Goal: Information Seeking & Learning: Learn about a topic

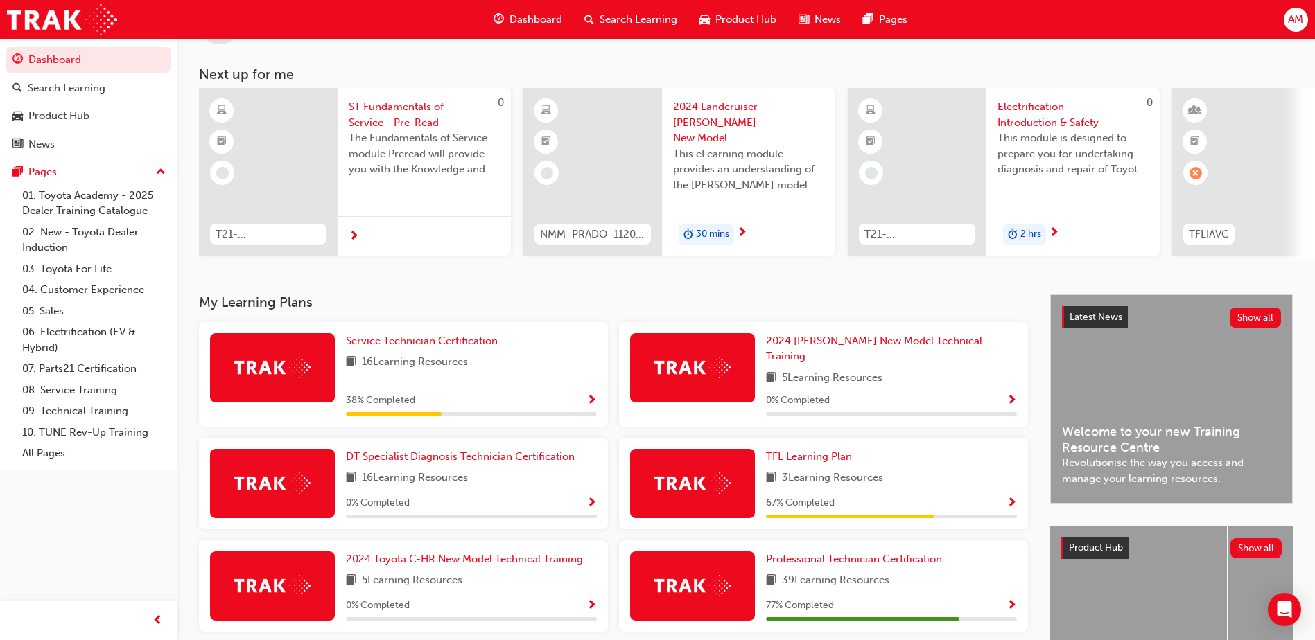
scroll to position [139, 0]
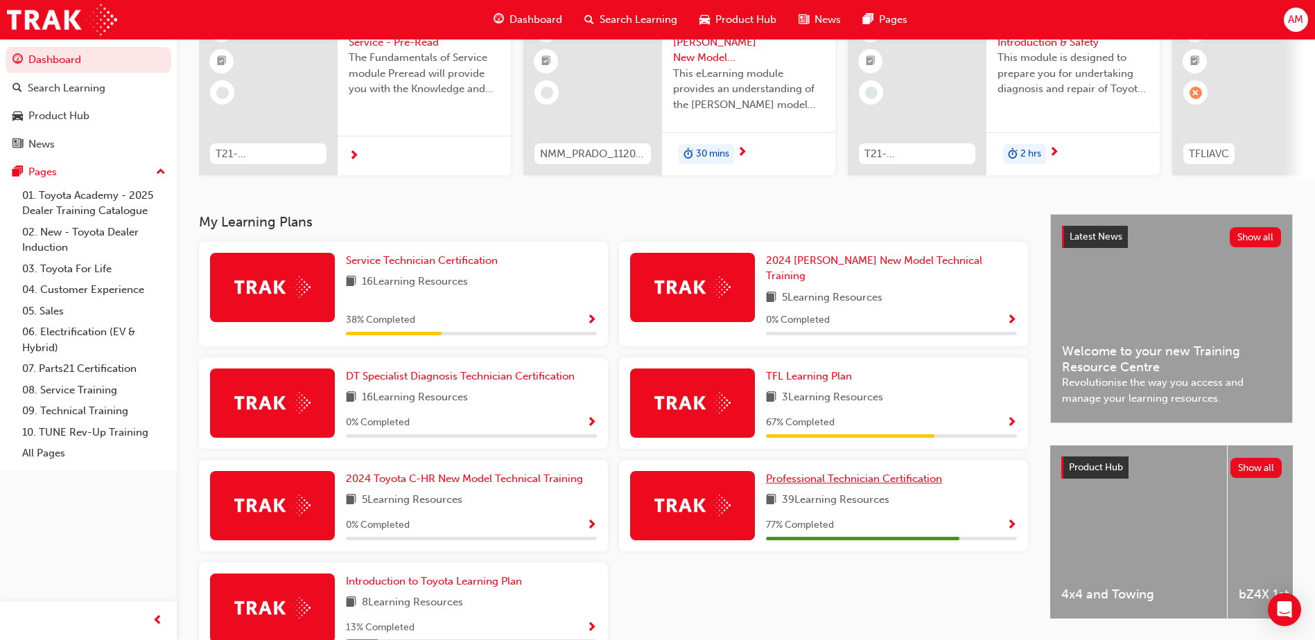
click at [873, 473] on span "Professional Technician Certification" at bounding box center [854, 479] width 176 height 12
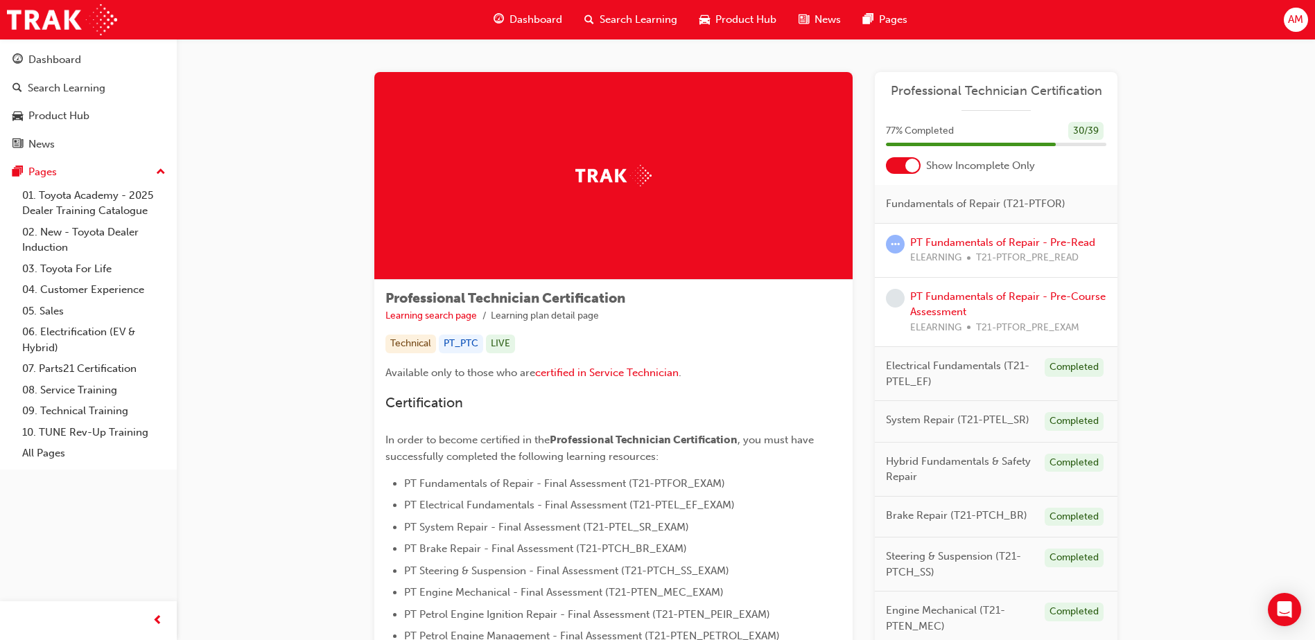
click at [972, 203] on span "Fundamentals of Repair (T21-PTFOR)" at bounding box center [975, 204] width 179 height 16
drag, startPoint x: 893, startPoint y: 200, endPoint x: 1021, endPoint y: 202, distance: 128.2
click at [1021, 202] on span "Fundamentals of Repair (T21-PTFOR)" at bounding box center [975, 204] width 179 height 16
click at [943, 203] on span "Fundamentals of Repair (T21-PTFOR)" at bounding box center [975, 204] width 179 height 16
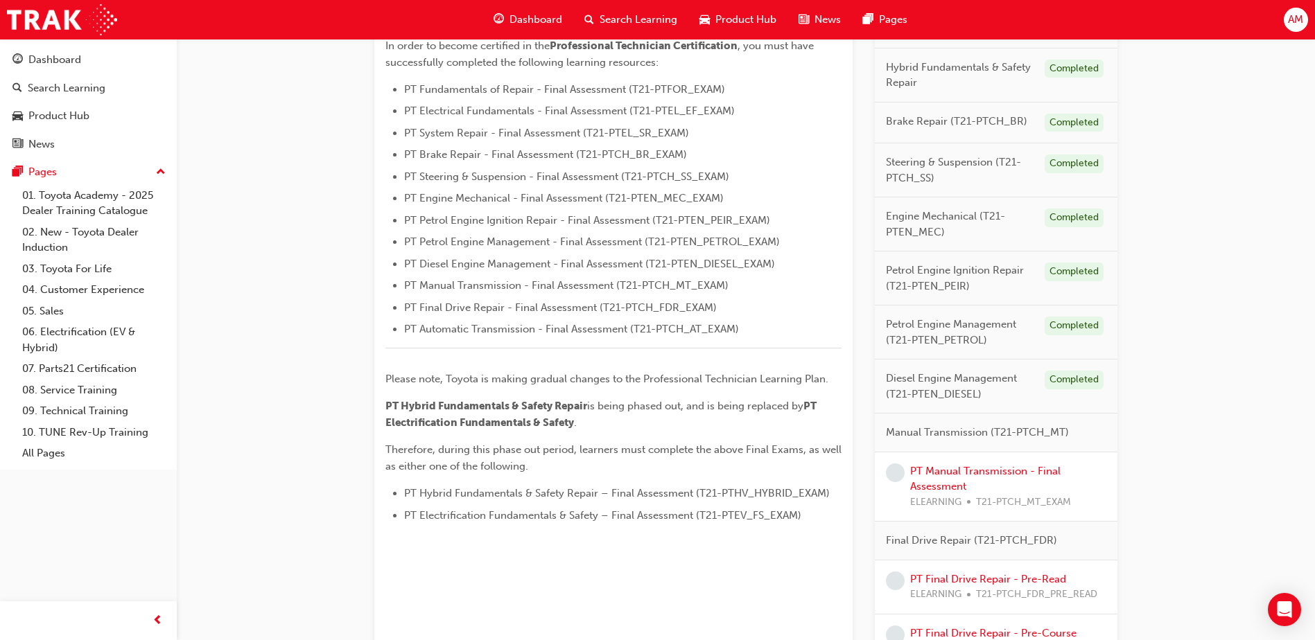
scroll to position [554, 0]
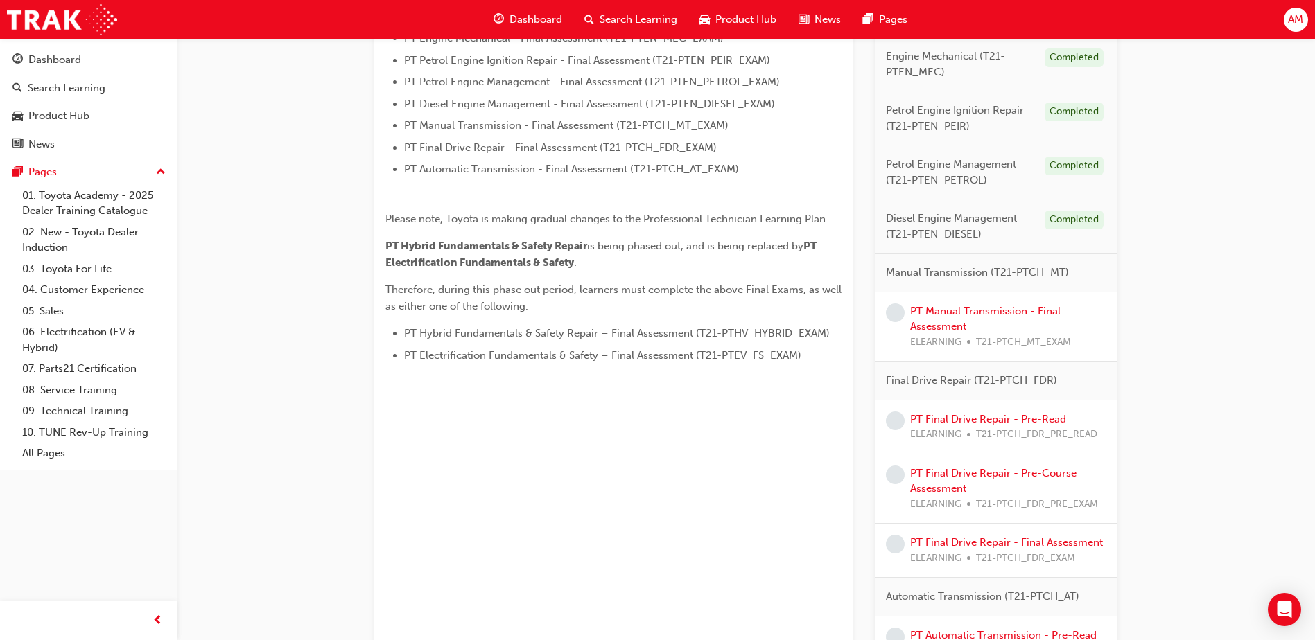
click at [977, 274] on span "Manual Transmission (T21-PTCH_MT)" at bounding box center [977, 273] width 183 height 16
click at [947, 310] on link "PT Manual Transmission - Final Assessment" at bounding box center [985, 319] width 150 height 28
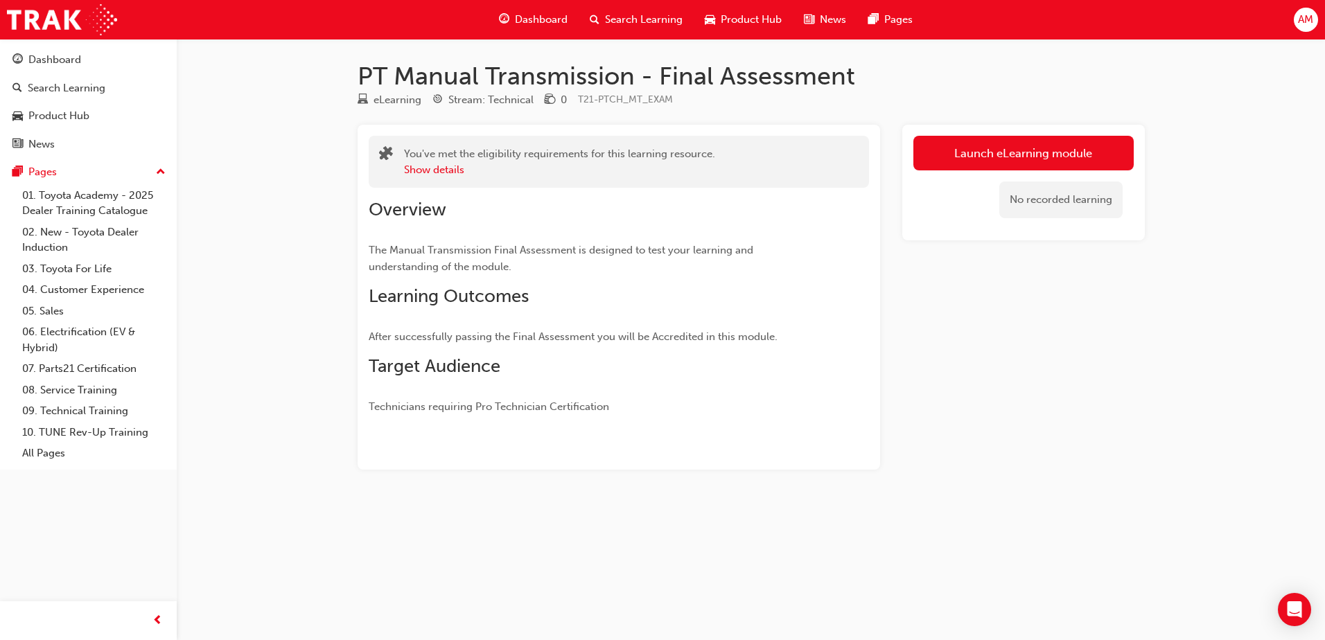
click at [619, 20] on span "Search Learning" at bounding box center [644, 20] width 78 height 16
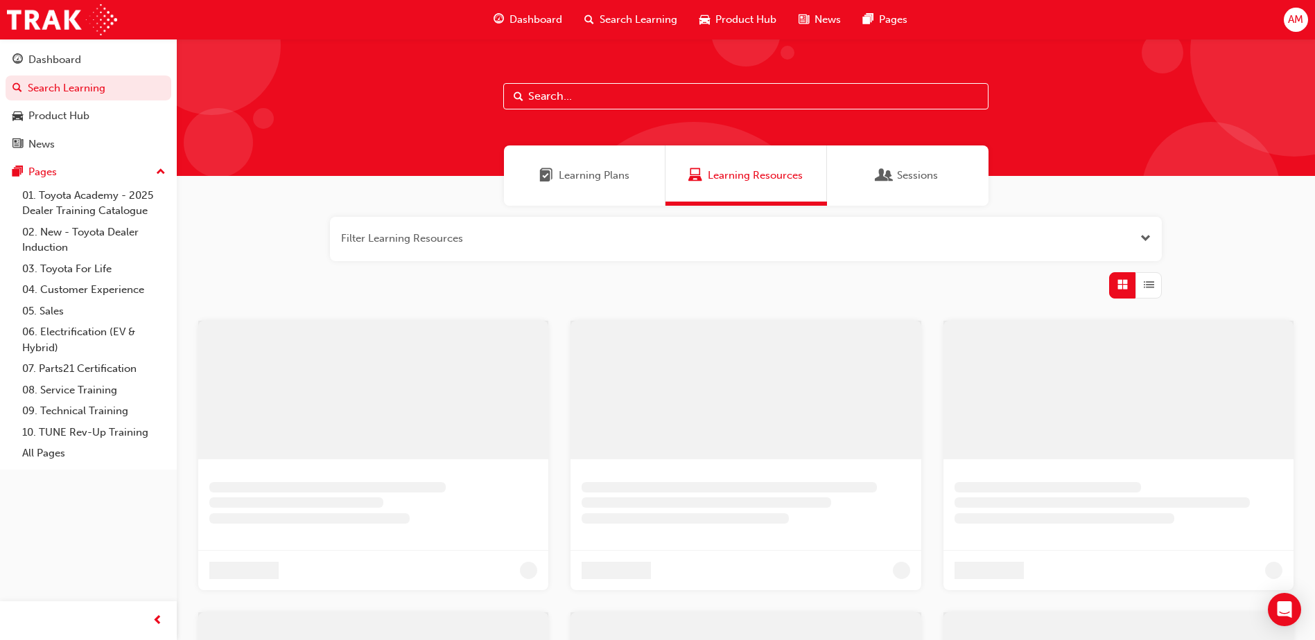
click at [595, 96] on input "text" at bounding box center [745, 96] width 485 height 26
click at [625, 92] on input "PT Manual Transmision" at bounding box center [745, 96] width 485 height 26
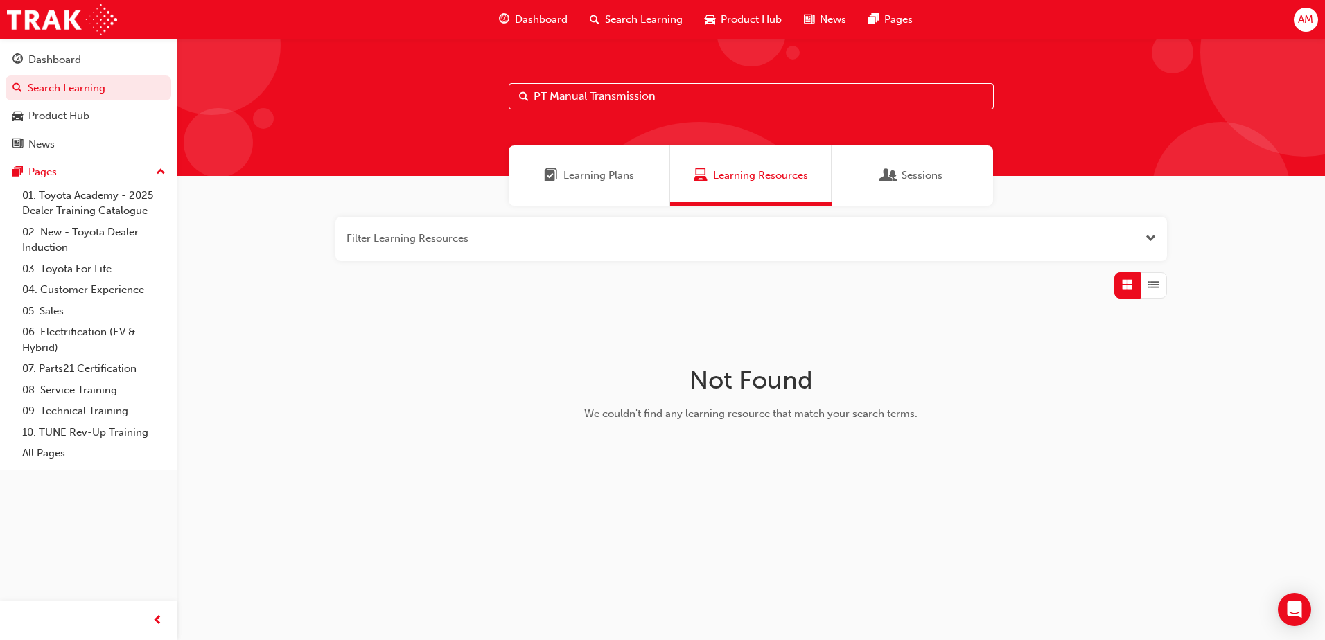
type input "PT Manual Transmission"
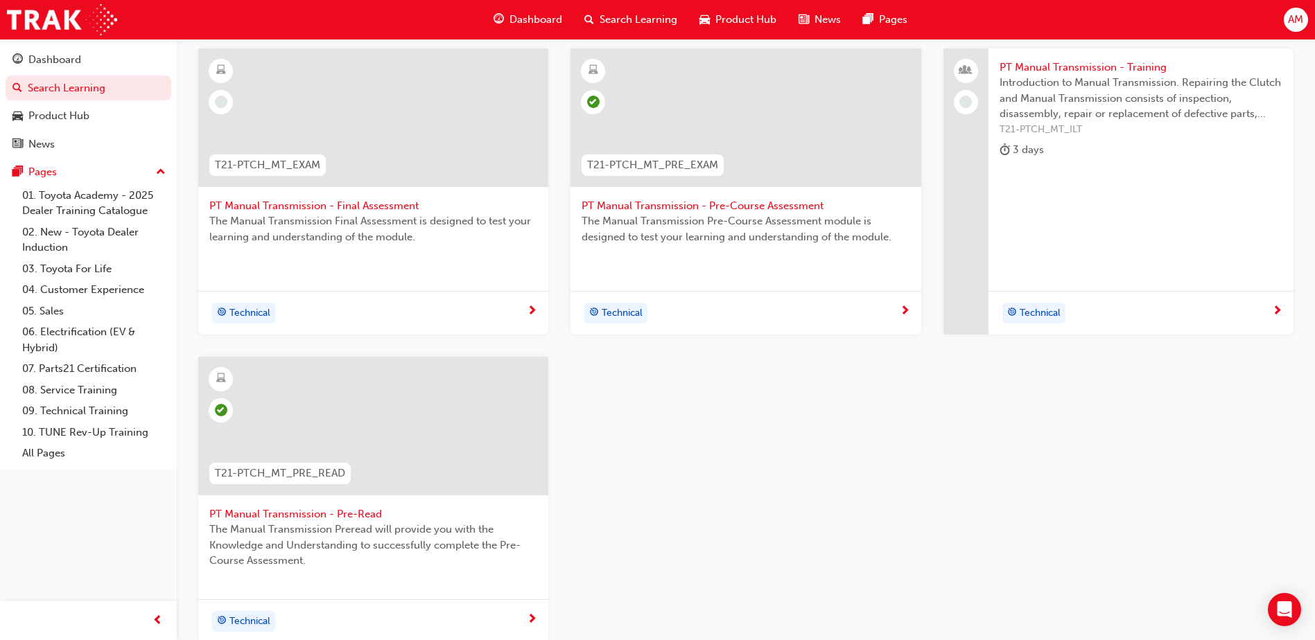
scroll to position [277, 0]
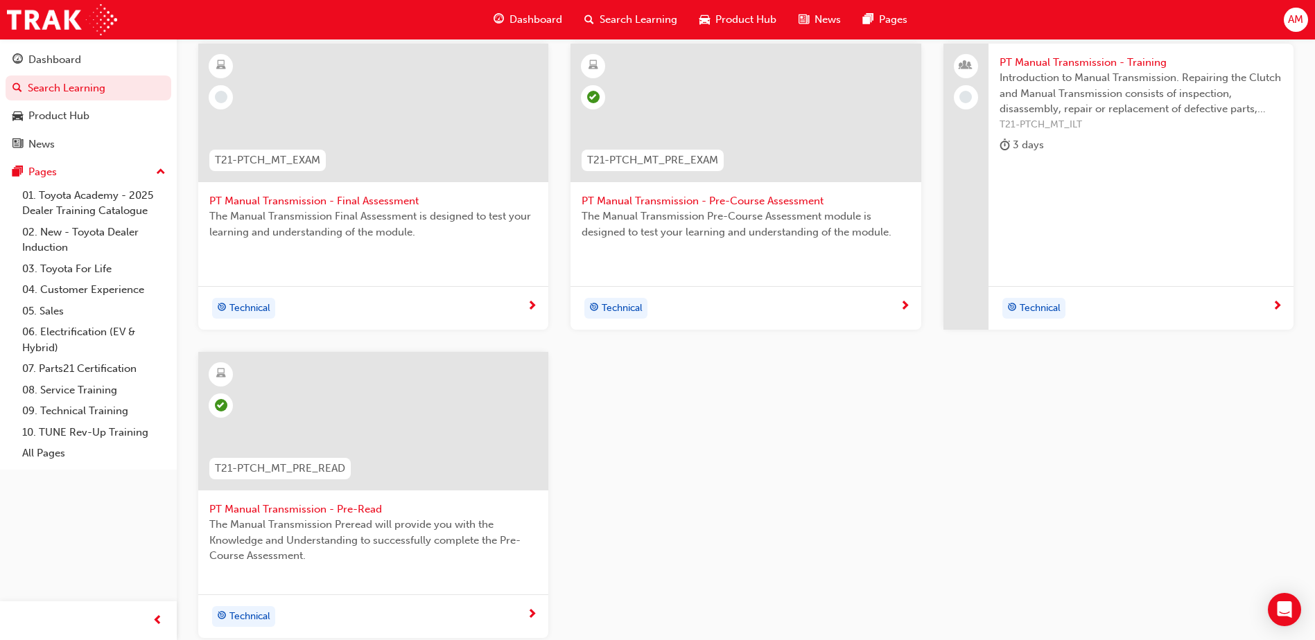
click at [320, 510] on span "PT Manual Transmission - Pre-Read" at bounding box center [373, 510] width 328 height 16
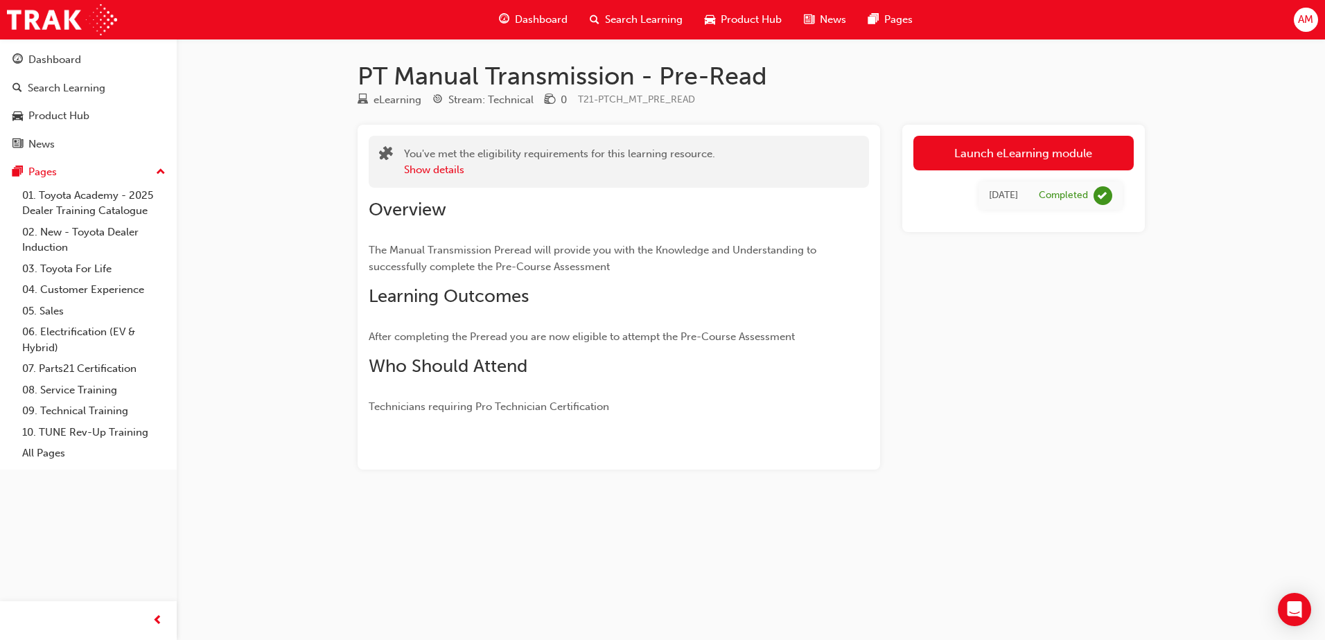
click at [1308, 18] on span "AM" at bounding box center [1305, 20] width 15 height 16
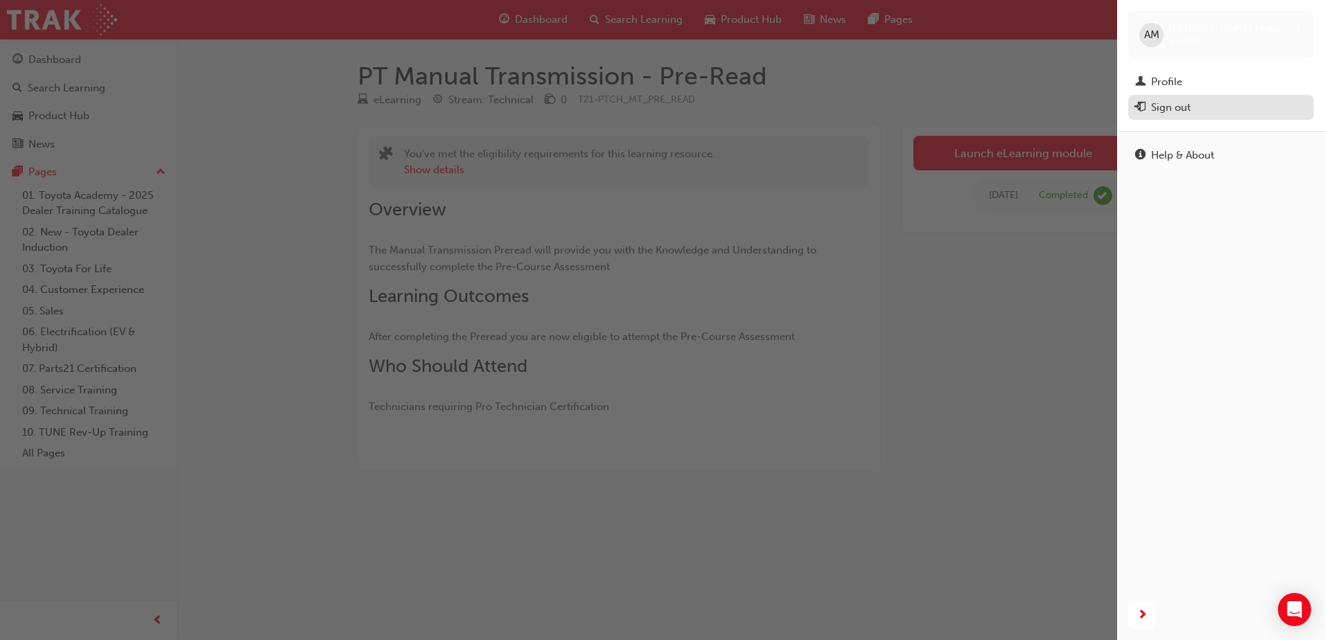
click at [1163, 105] on div "Sign out" at bounding box center [1171, 108] width 40 height 16
